Goal: Find specific page/section: Find specific page/section

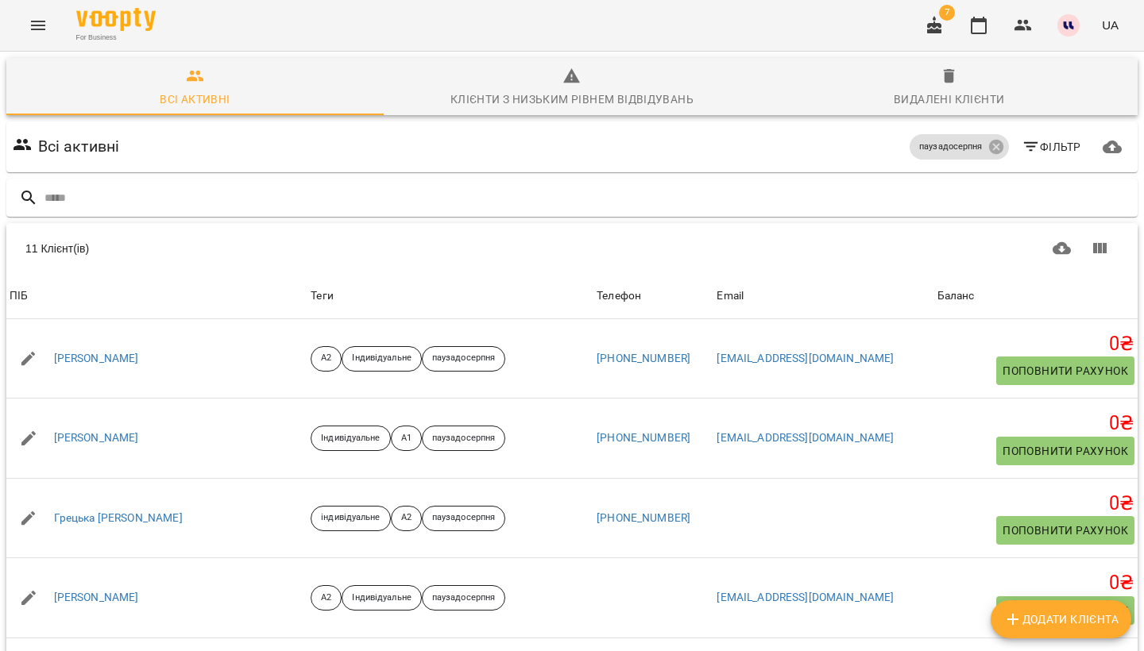
click at [45, 34] on icon "Menu" at bounding box center [38, 25] width 19 height 19
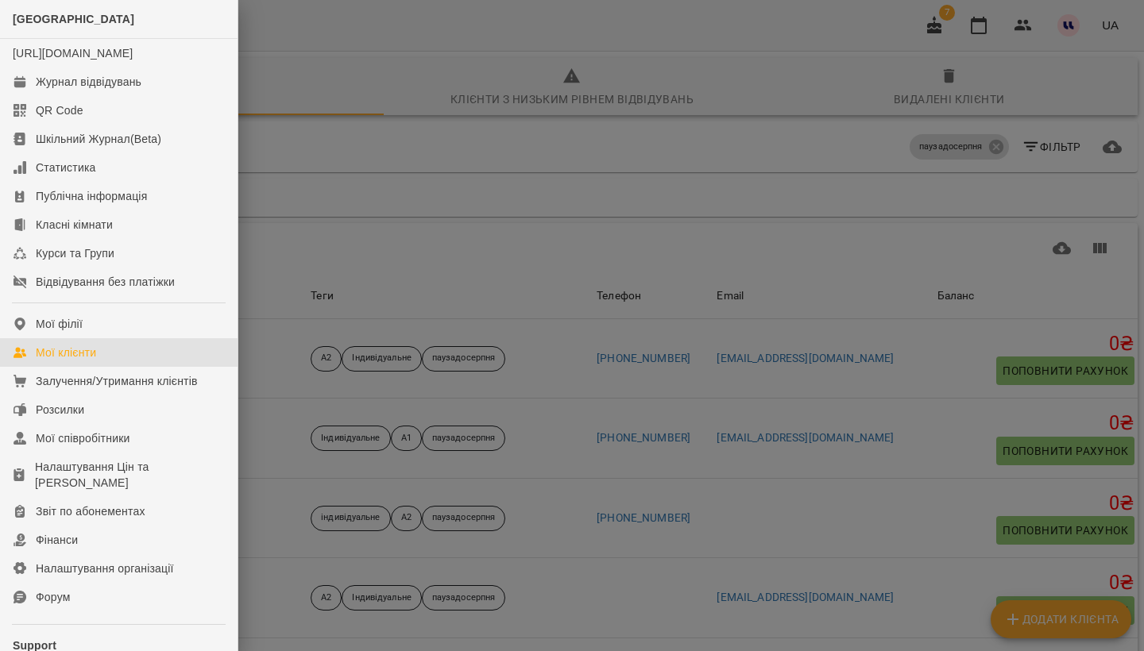
click at [908, 204] on div at bounding box center [572, 325] width 1144 height 651
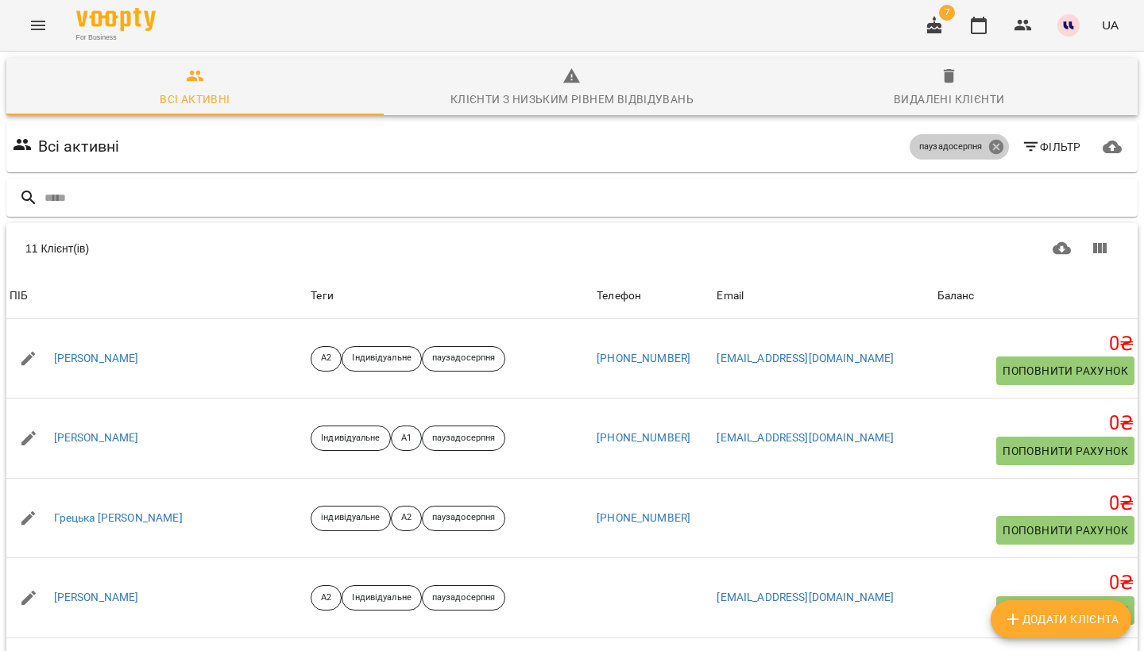
click at [994, 150] on icon at bounding box center [995, 147] width 14 height 14
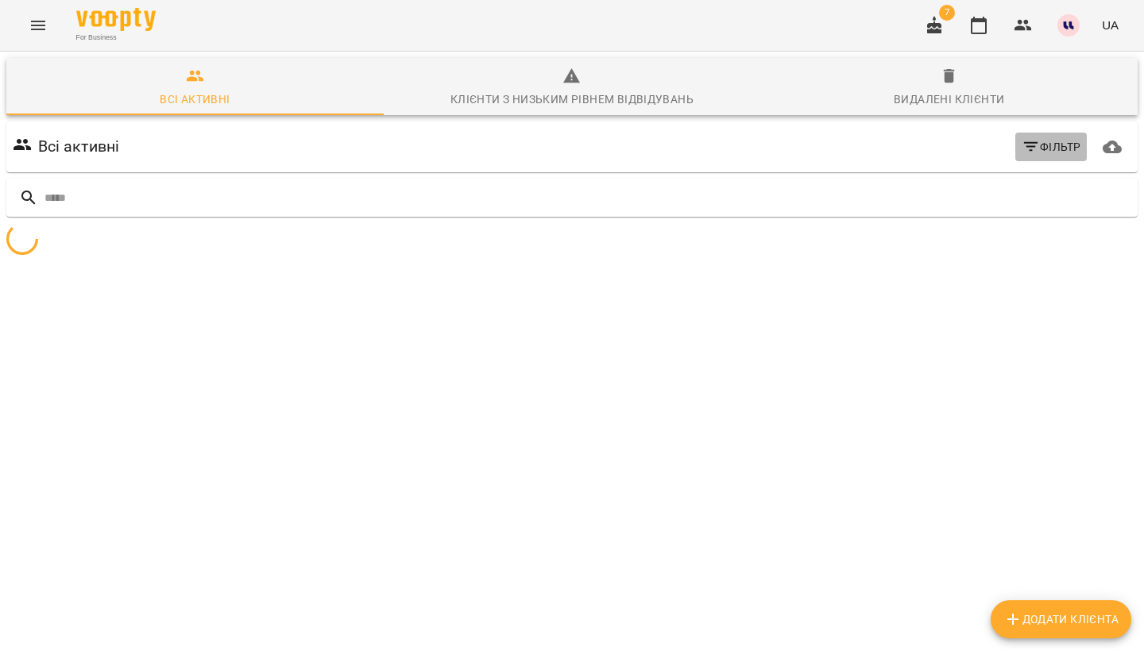
click at [1046, 157] on button "Фільтр" at bounding box center [1051, 147] width 72 height 29
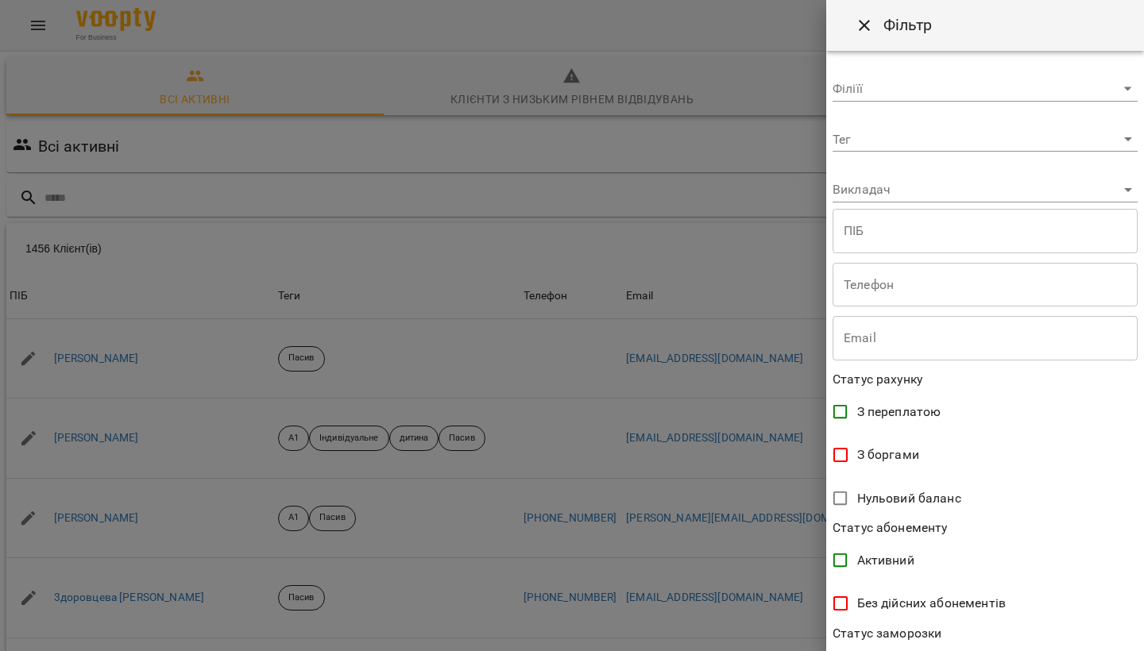
click at [152, 55] on div at bounding box center [572, 325] width 1144 height 651
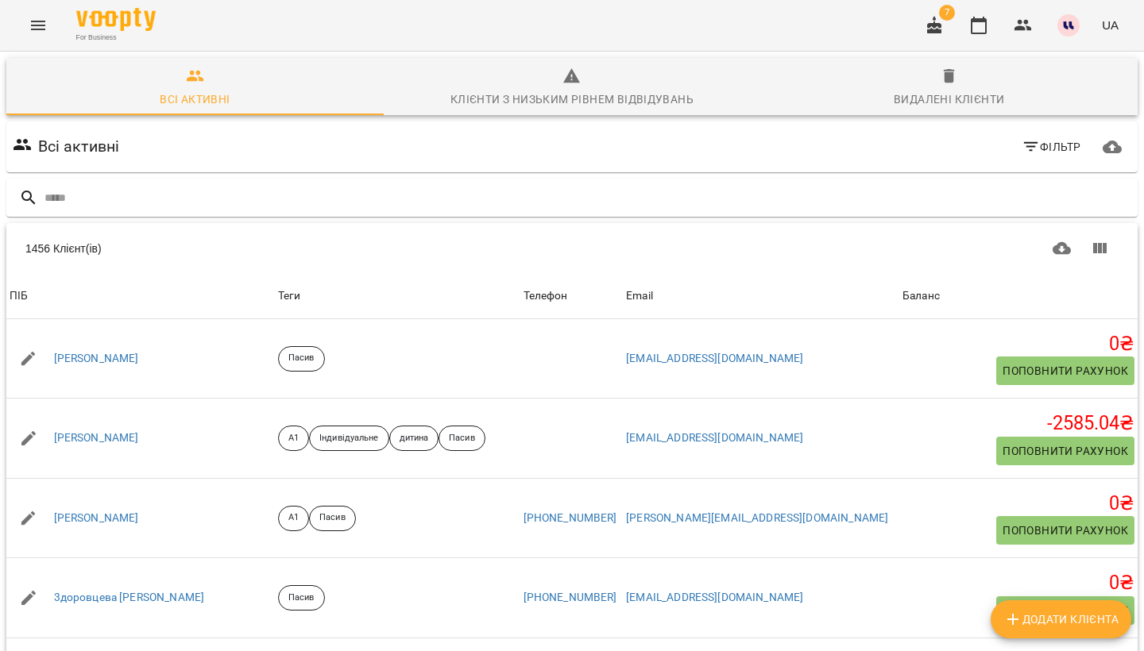
click at [29, 37] on button "Menu" at bounding box center [38, 25] width 38 height 38
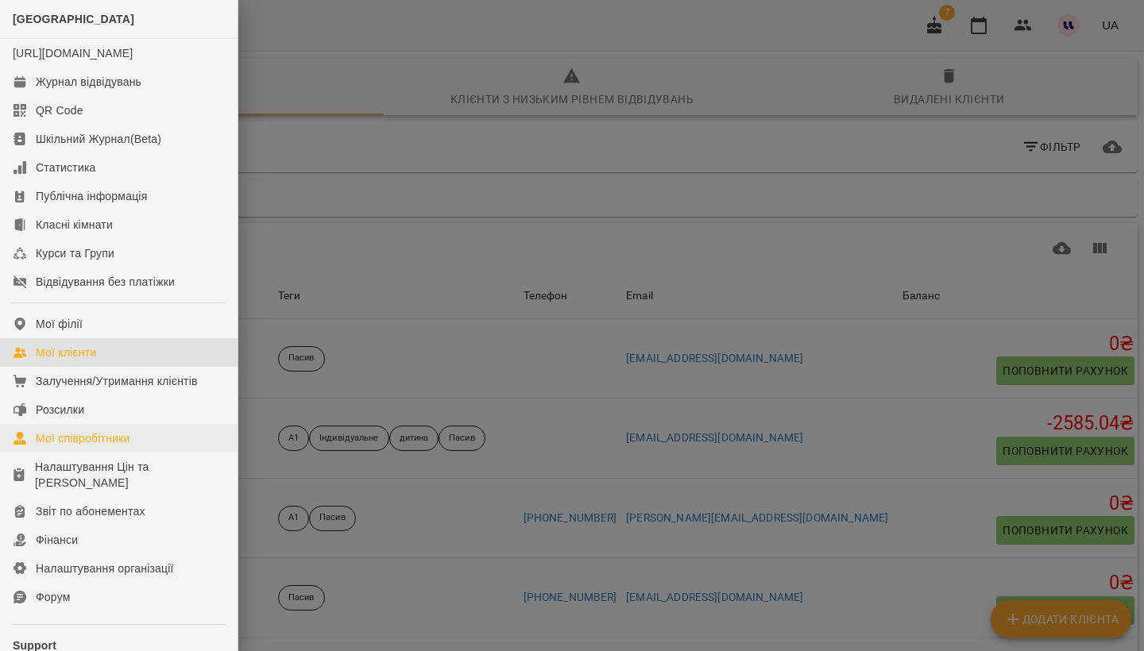
click at [78, 446] on div "Мої співробітники" at bounding box center [83, 439] width 95 height 16
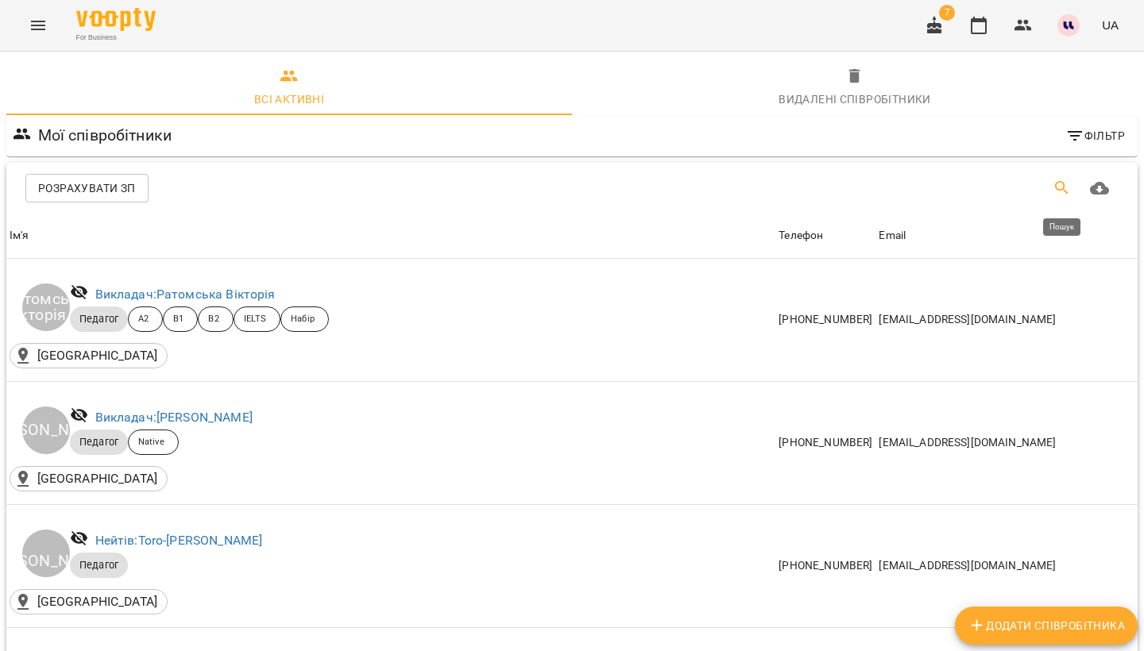
click at [1050, 190] on button "Пошук" at bounding box center [1062, 188] width 38 height 38
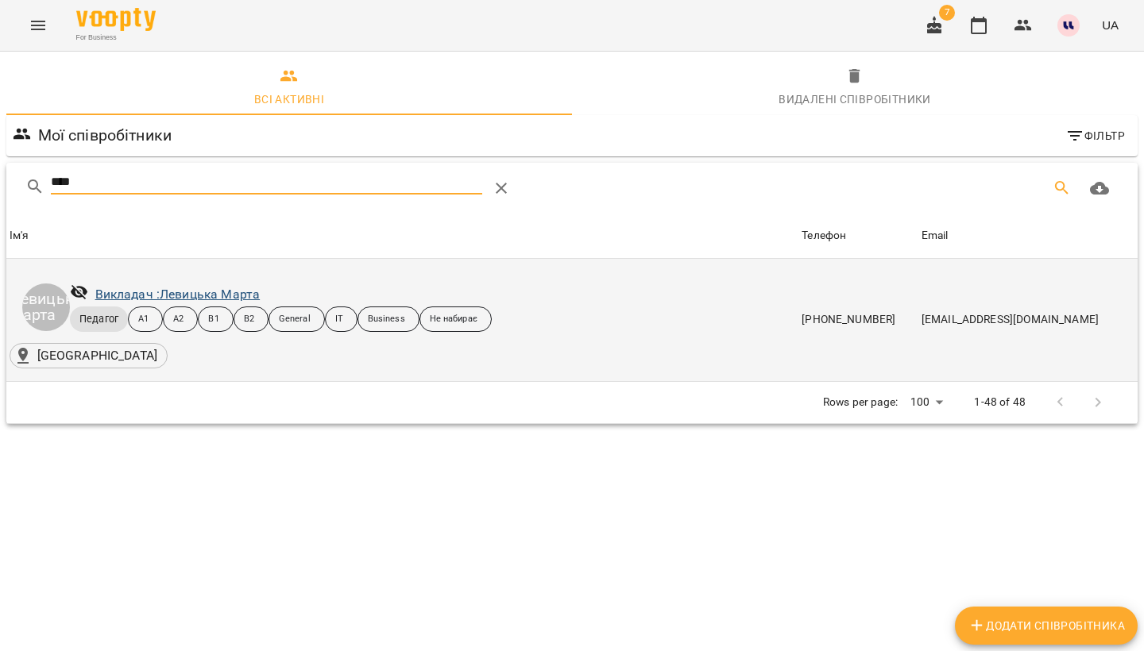
type input "****"
click at [245, 287] on link "Викладач : [PERSON_NAME]" at bounding box center [177, 294] width 165 height 15
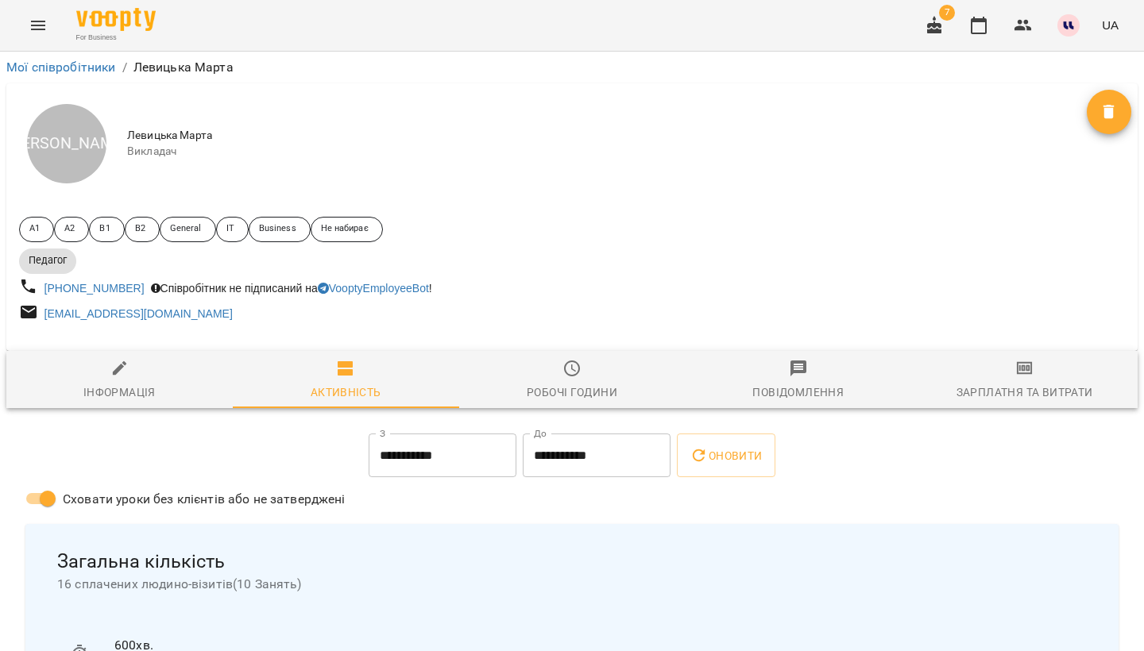
click at [1005, 392] on div "Зарплатня та Витрати" at bounding box center [1025, 392] width 137 height 19
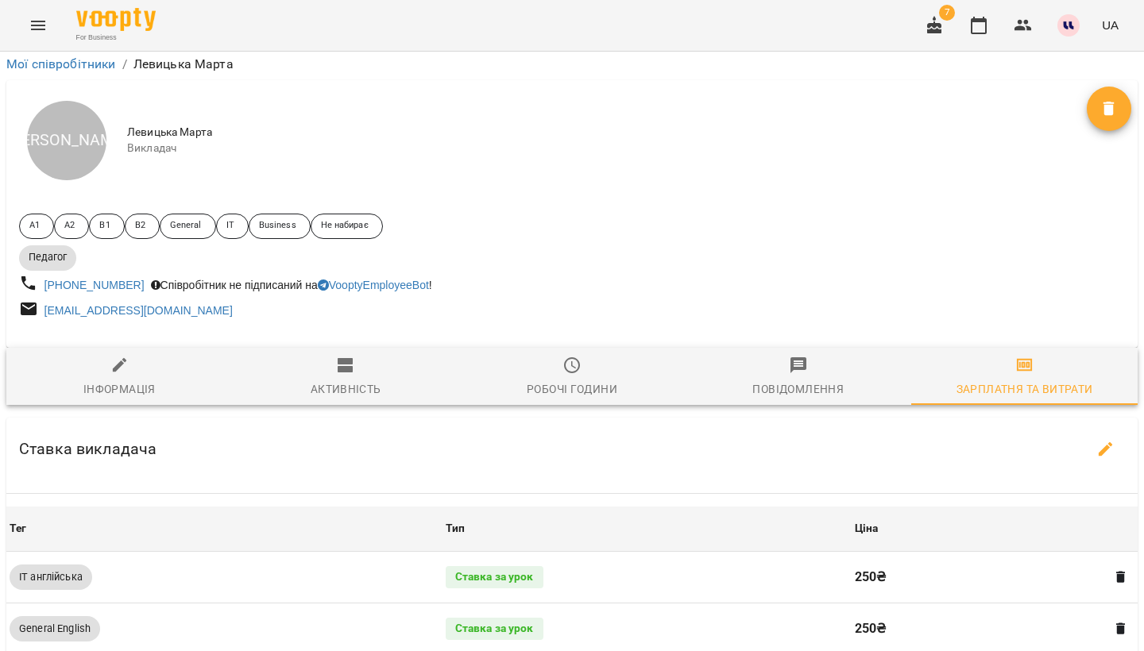
scroll to position [347, 0]
click at [939, 29] on icon "button" at bounding box center [934, 24] width 14 height 17
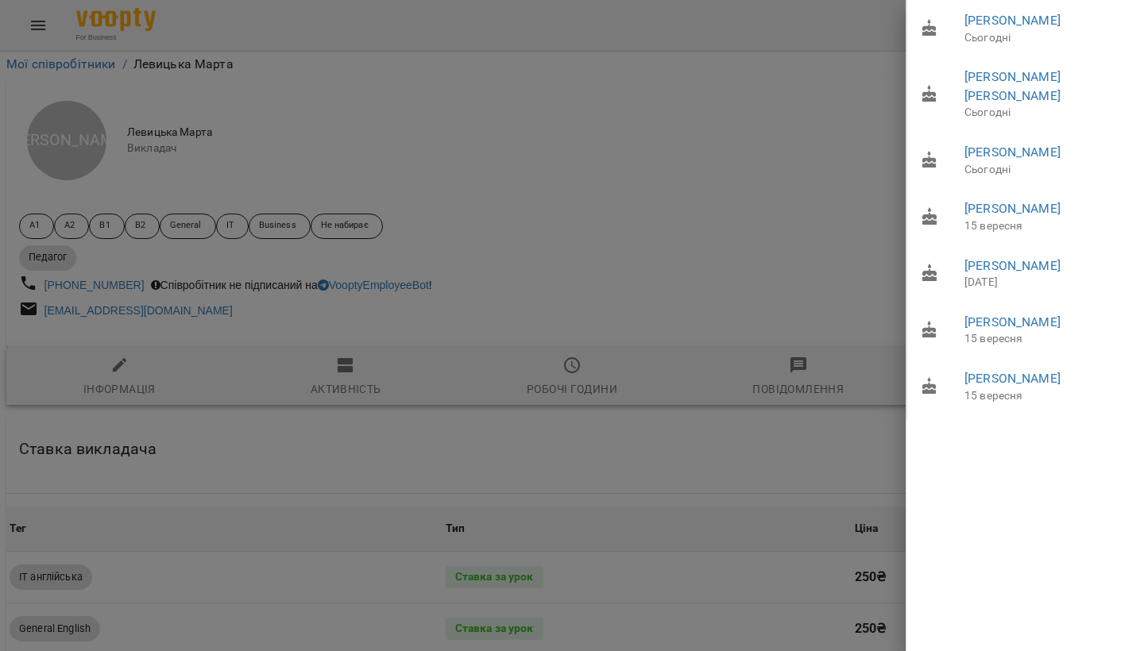
click at [793, 118] on div at bounding box center [572, 325] width 1144 height 651
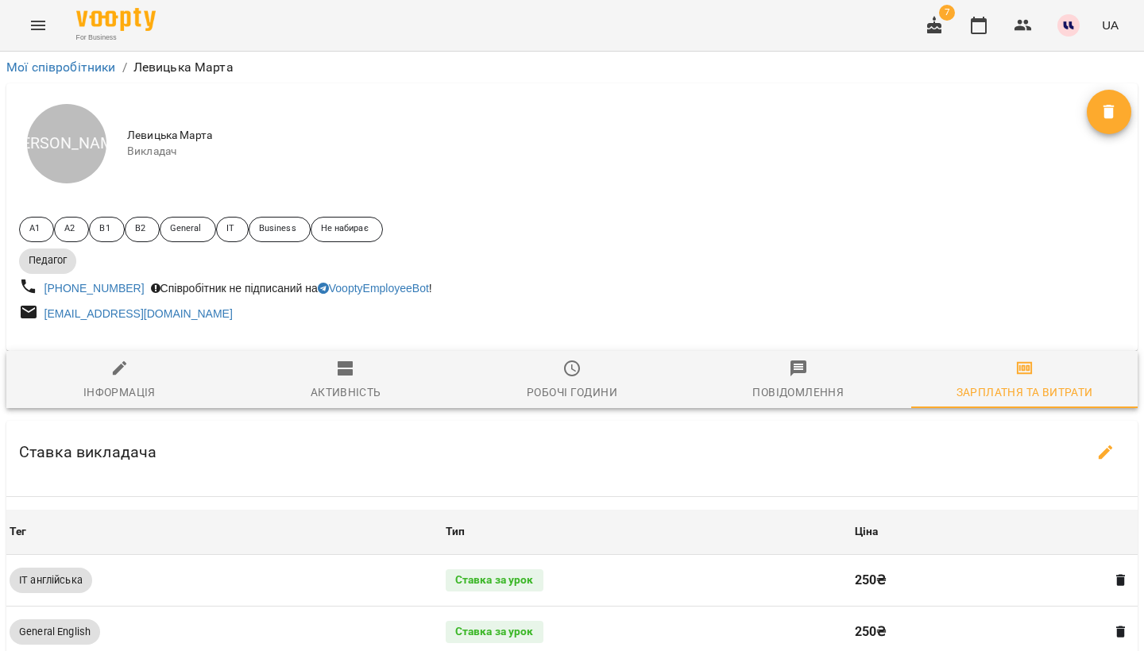
scroll to position [0, 0]
click at [83, 64] on link "Мої співробітники" at bounding box center [61, 67] width 110 height 15
